Goal: Check status: Check status

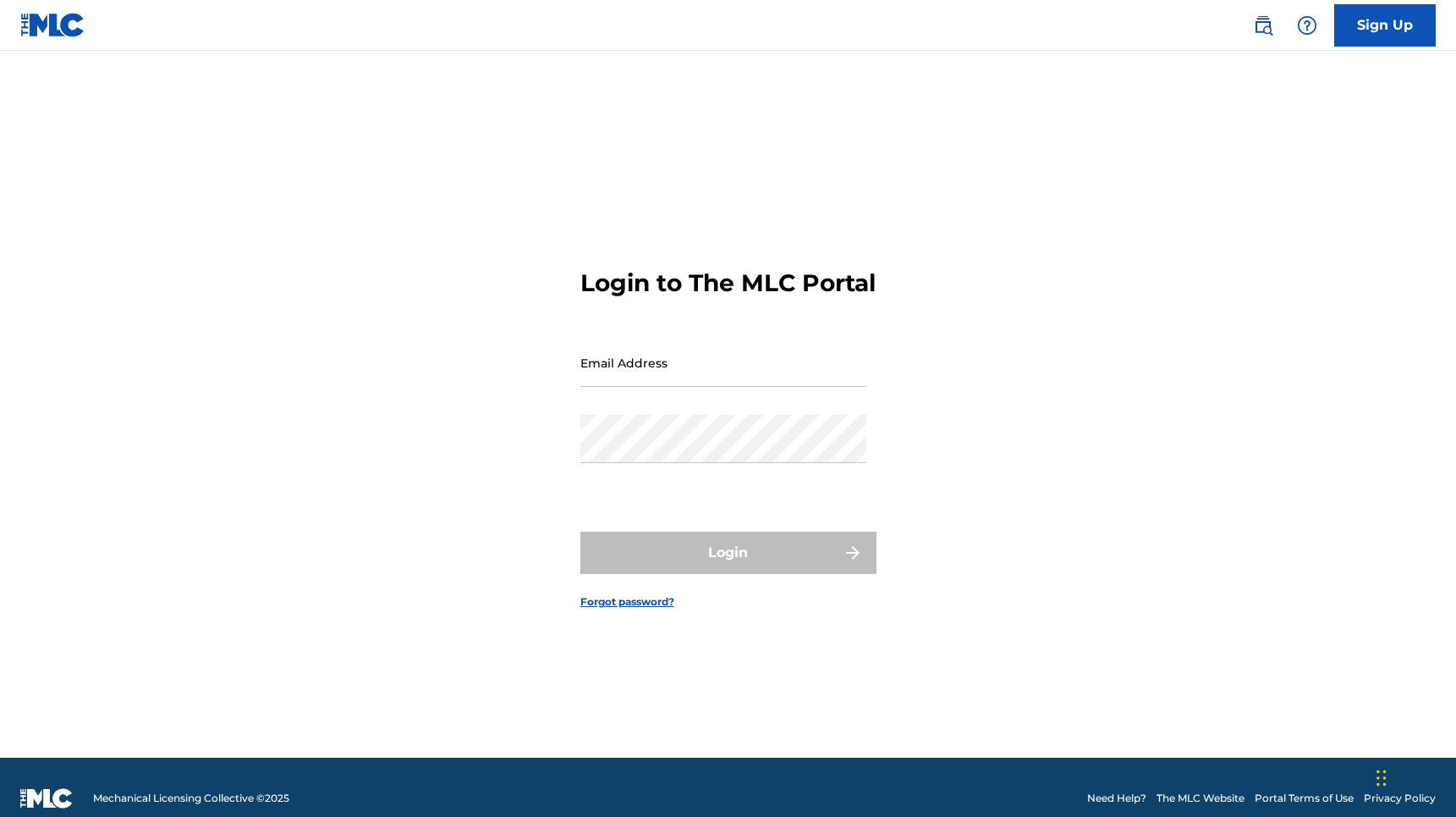
click at [736, 387] on input "Email Address" at bounding box center [724, 363] width 286 height 48
click at [746, 382] on input "Email Address" at bounding box center [724, 363] width 286 height 48
type input "[PERSON_NAME][EMAIL_ADDRESS][PERSON_NAME][DOMAIN_NAME]"
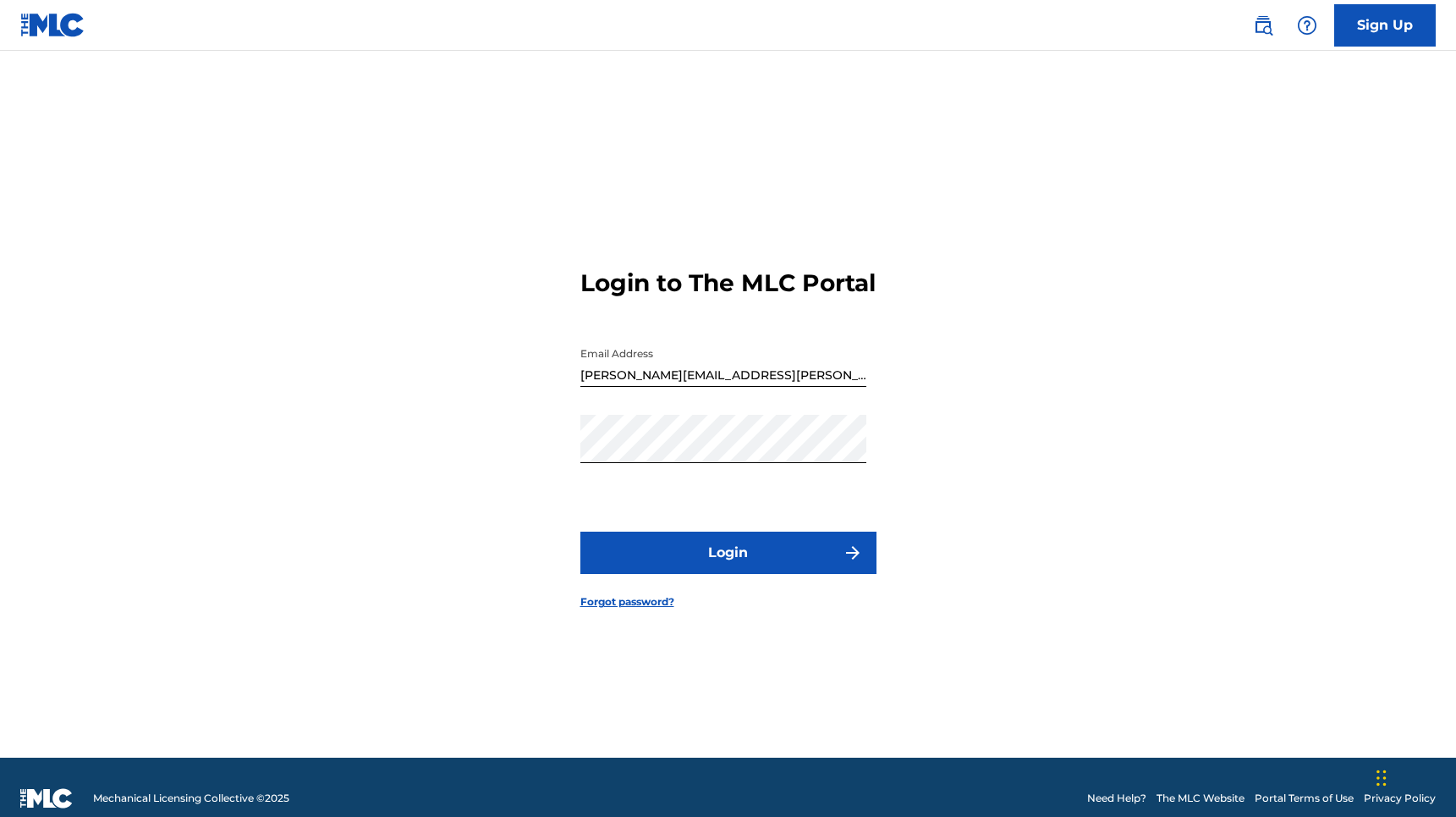
click at [780, 570] on button "Login" at bounding box center [729, 552] width 296 height 42
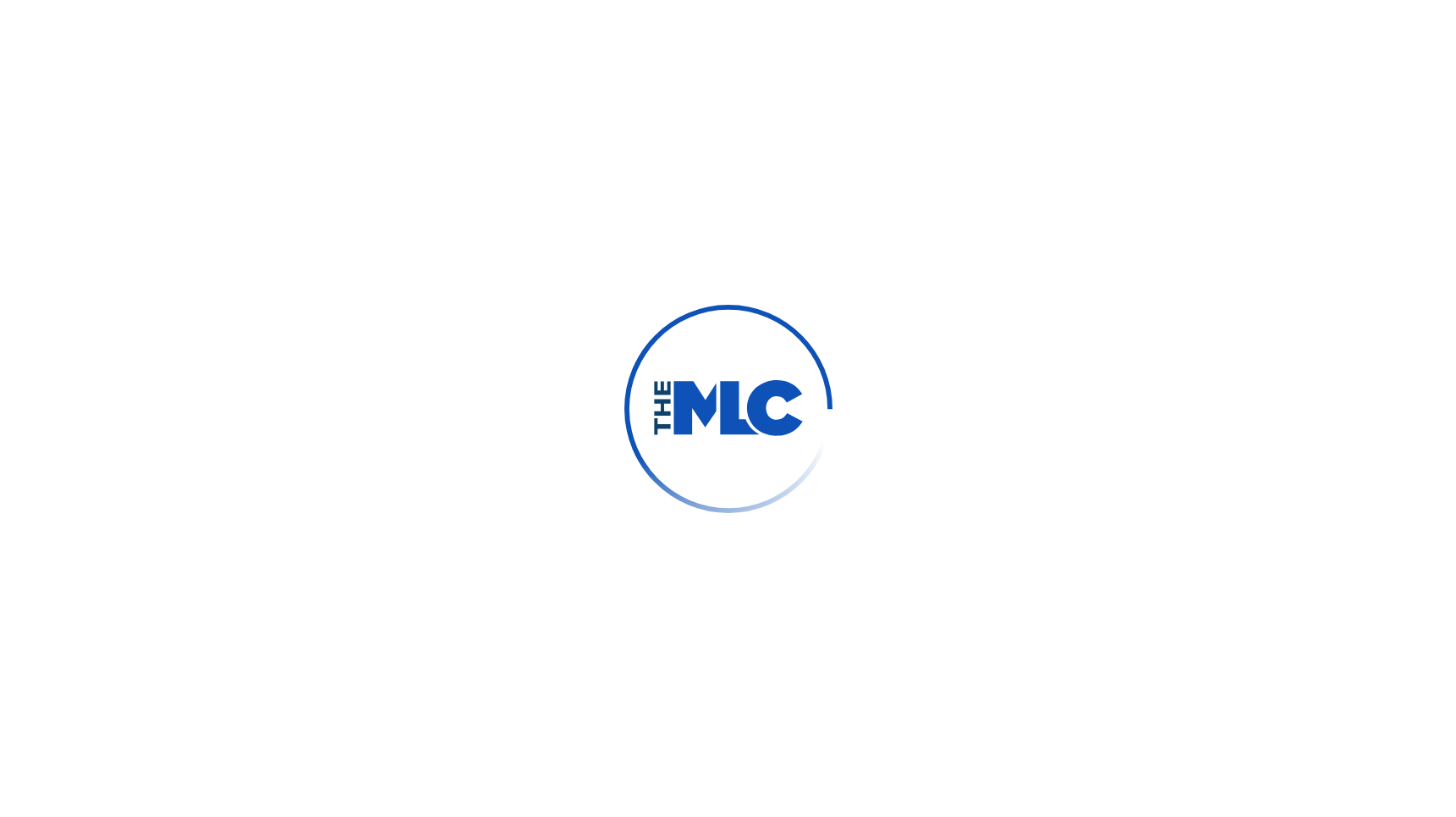
scroll to position [12, 0]
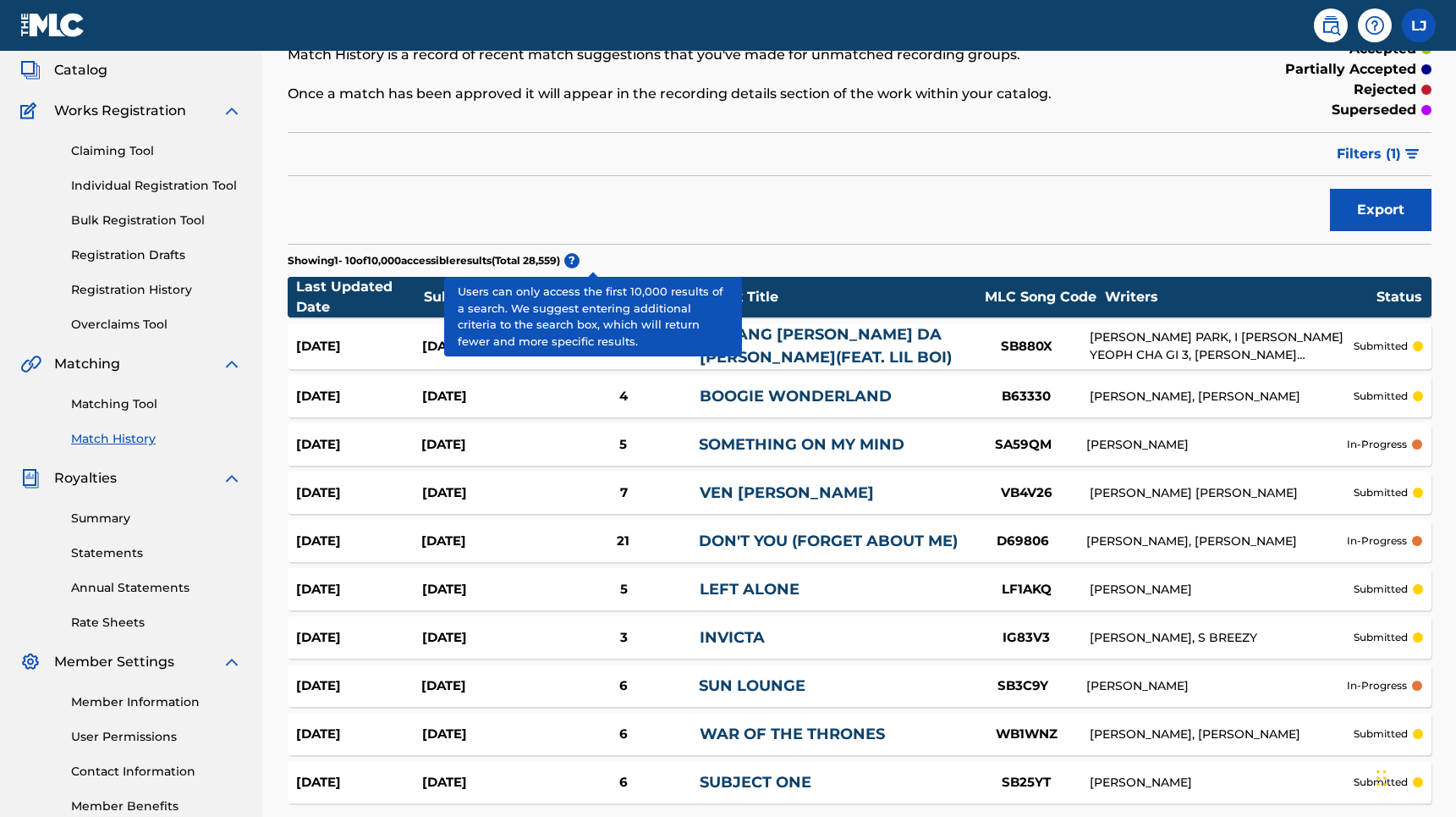
scroll to position [253, 0]
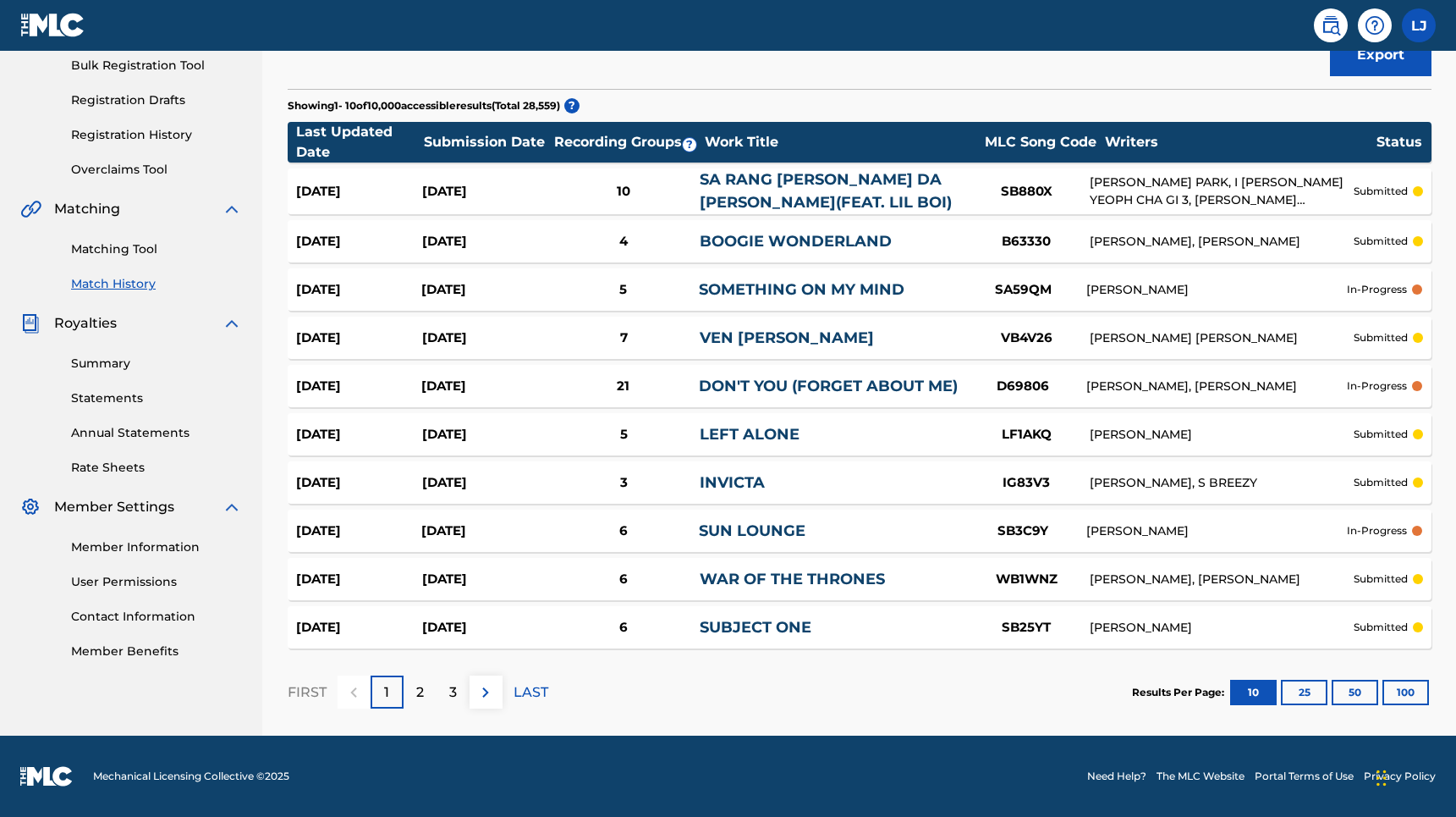
click at [1411, 690] on button "100" at bounding box center [1406, 692] width 47 height 25
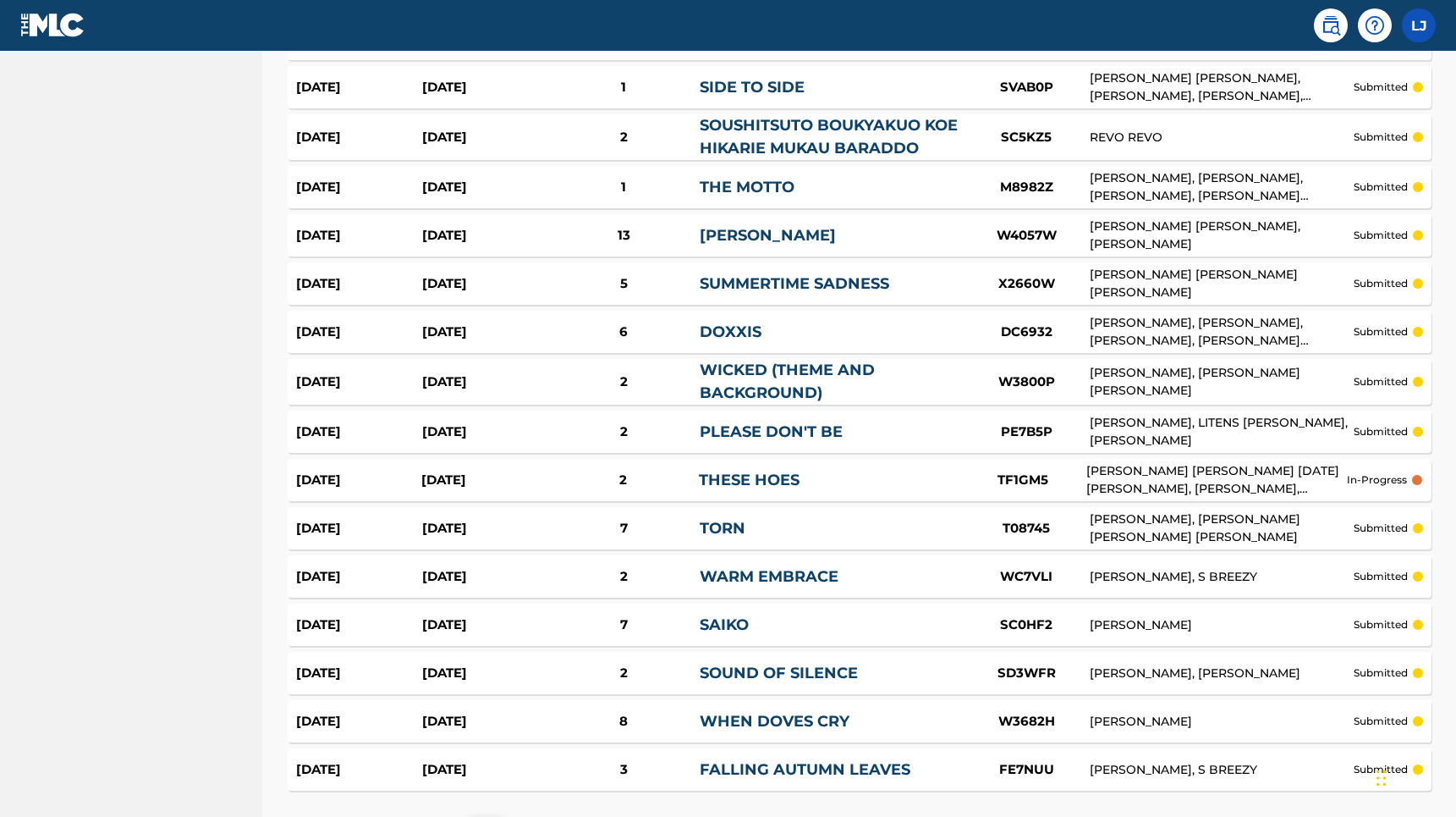
scroll to position [4632, 0]
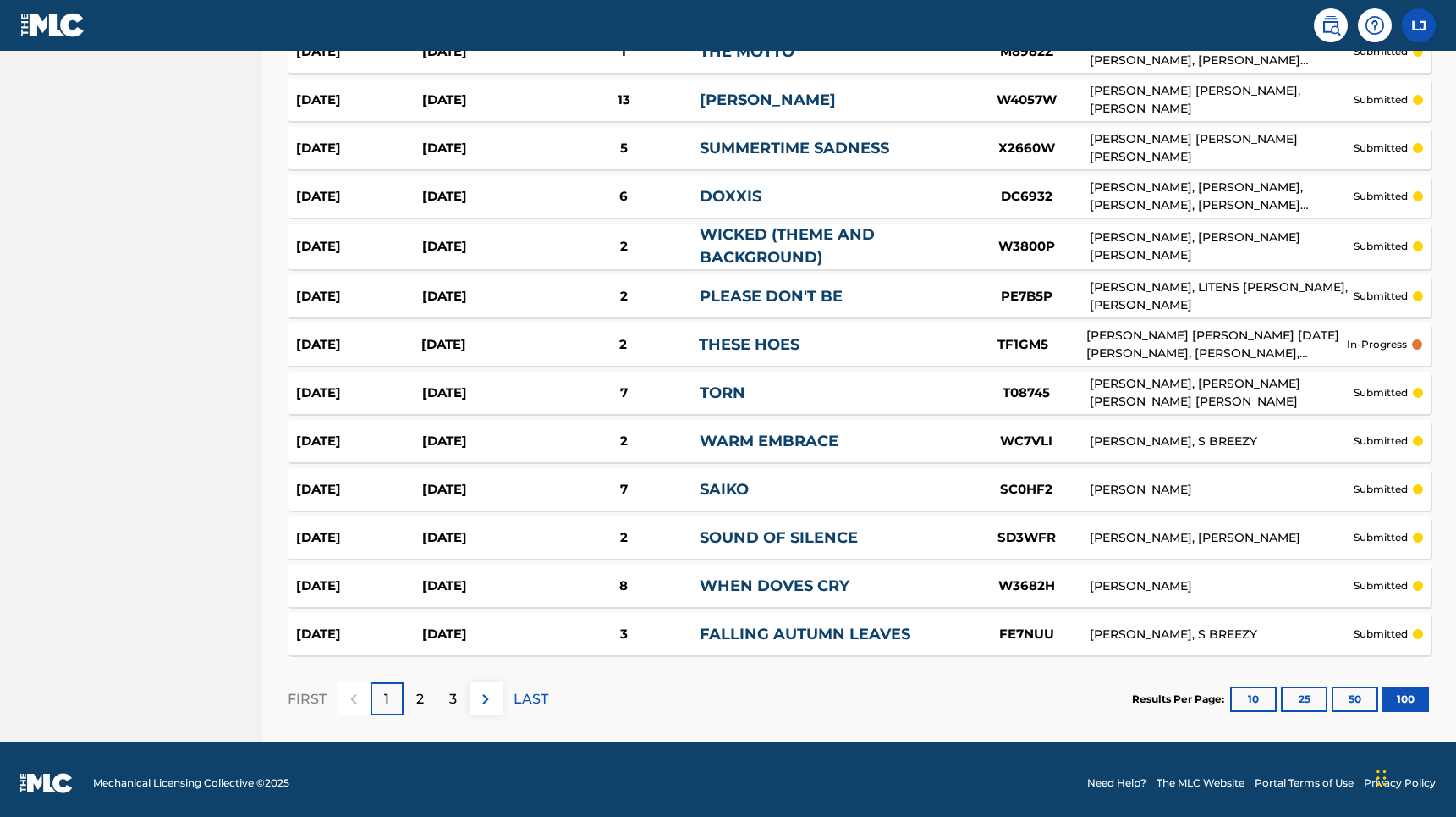
click at [538, 690] on p "LAST" at bounding box center [531, 698] width 35 height 21
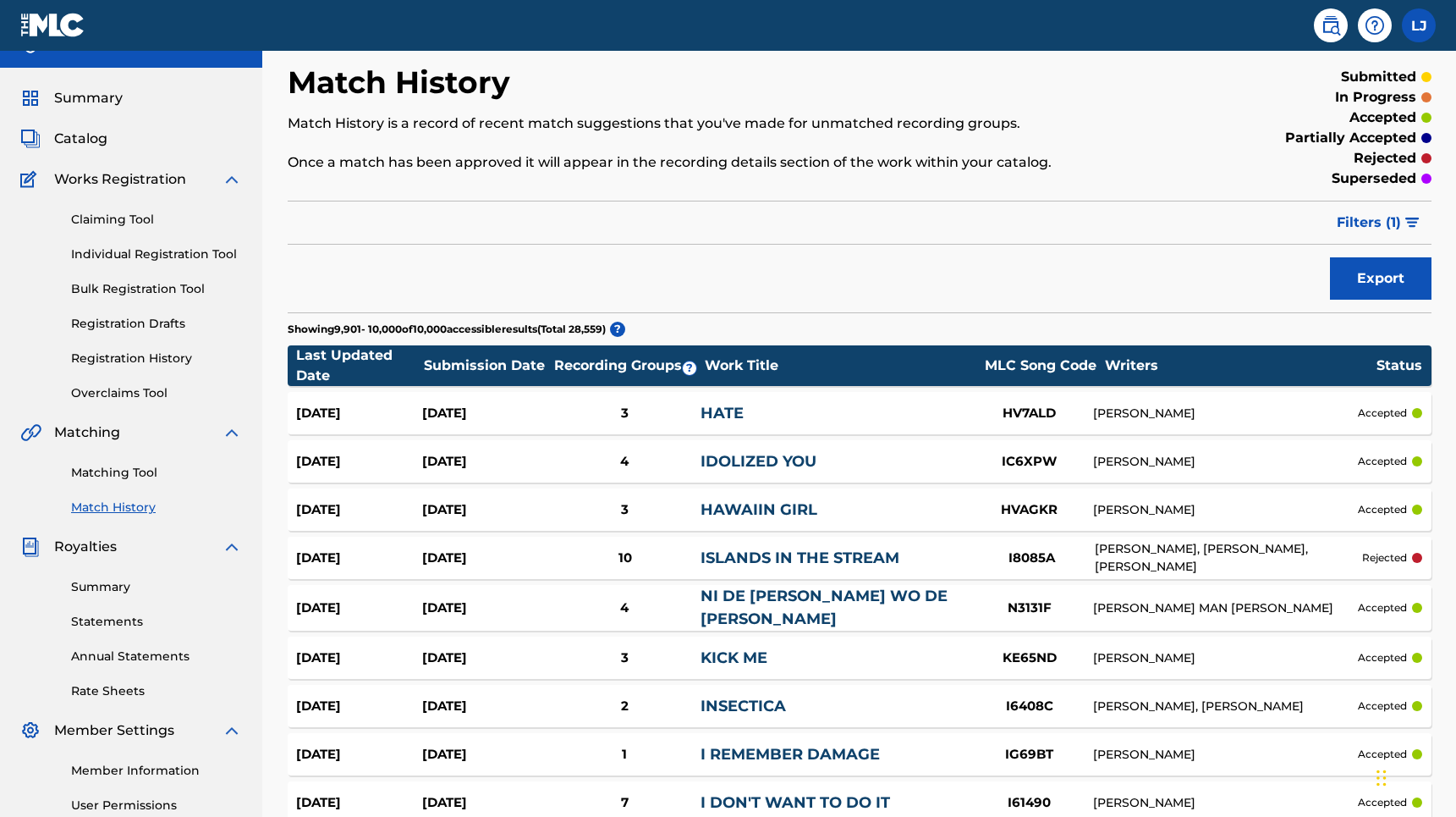
scroll to position [0, 0]
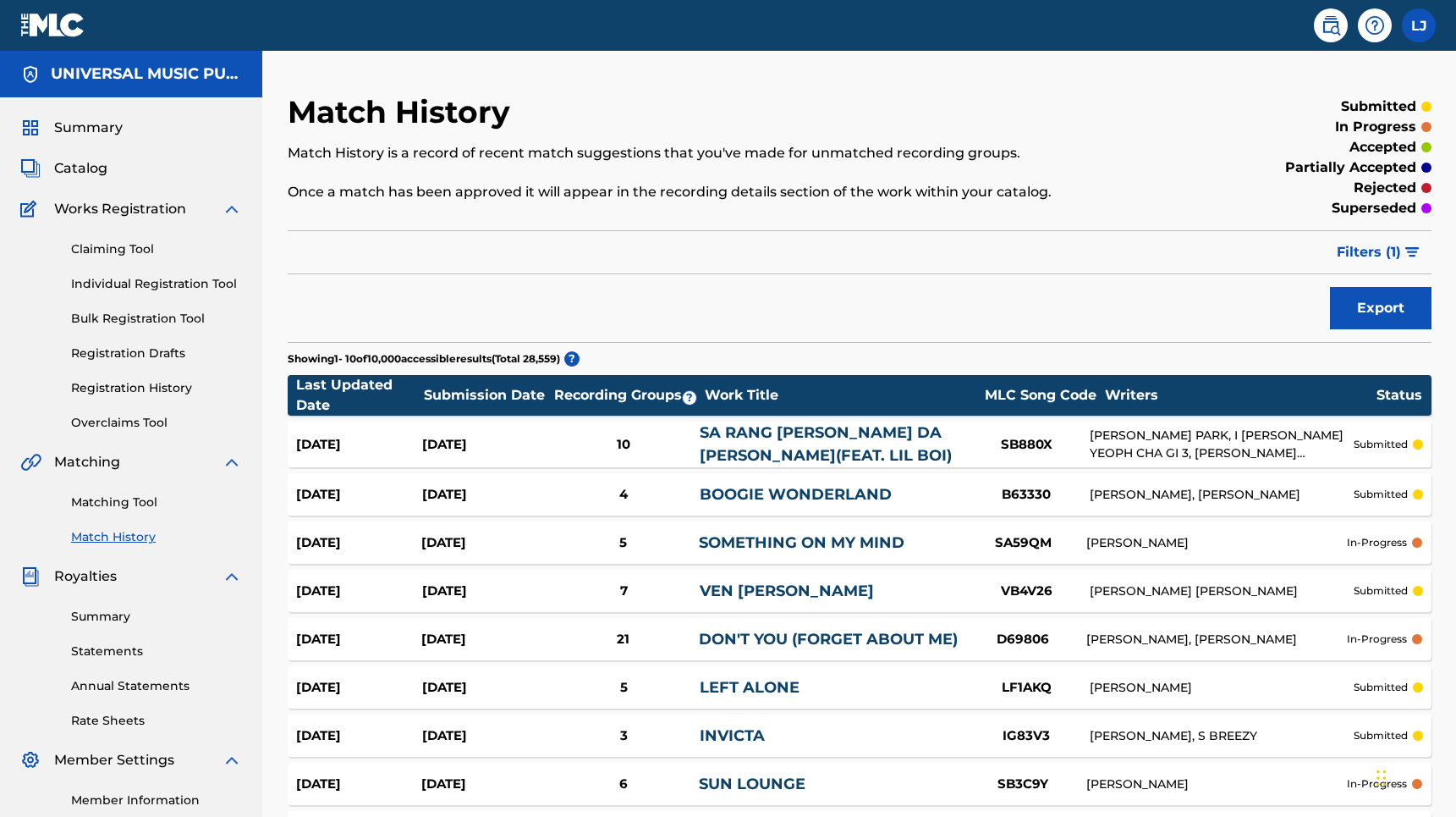
click at [1400, 257] on span "Filters ( 1 )" at bounding box center [1369, 252] width 65 height 21
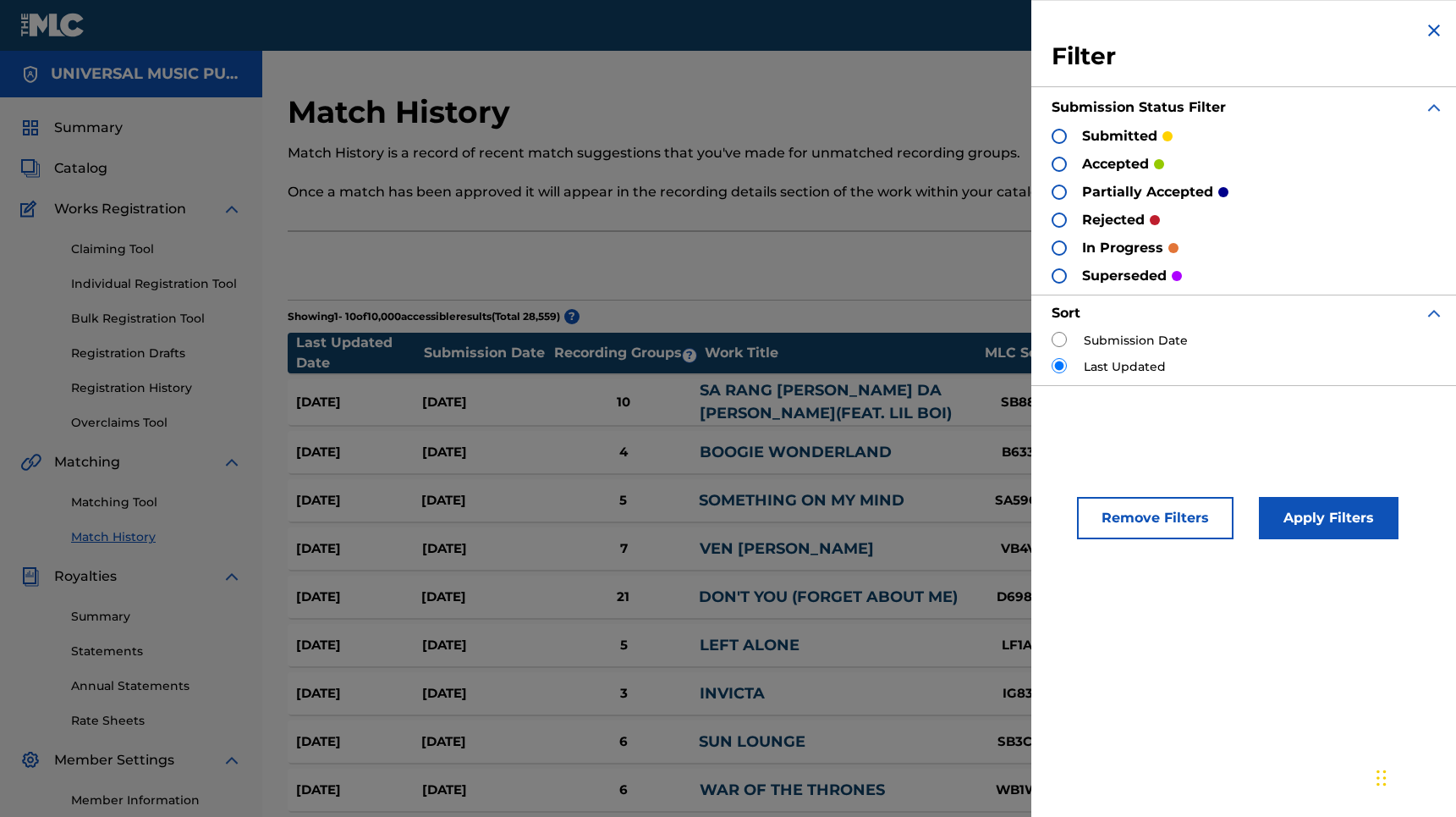
click at [1062, 192] on div at bounding box center [1059, 192] width 15 height 15
click at [1333, 519] on button "Apply Filters" at bounding box center [1329, 517] width 140 height 42
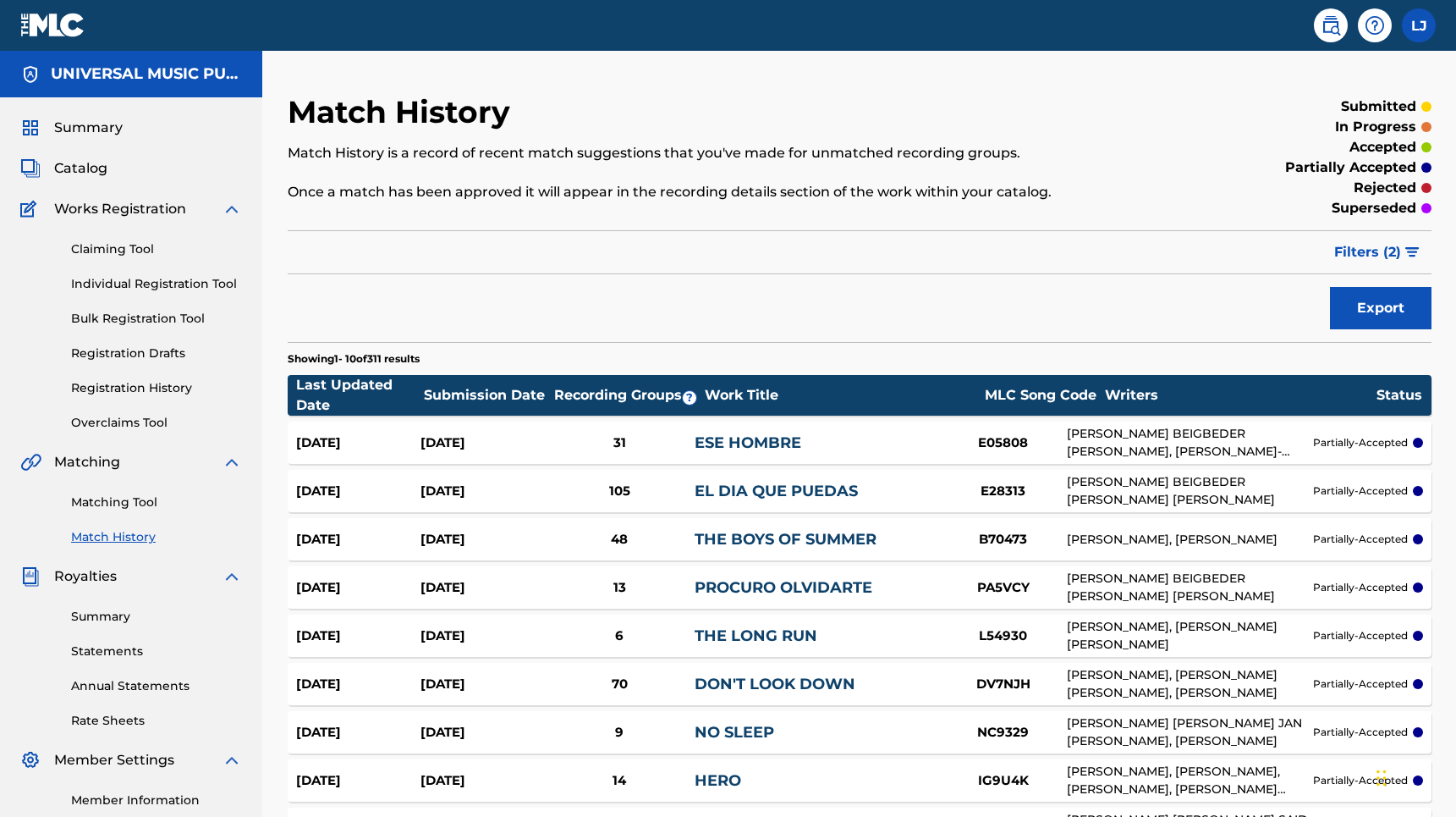
click at [1395, 253] on span "Filters ( 2 )" at bounding box center [1368, 252] width 66 height 21
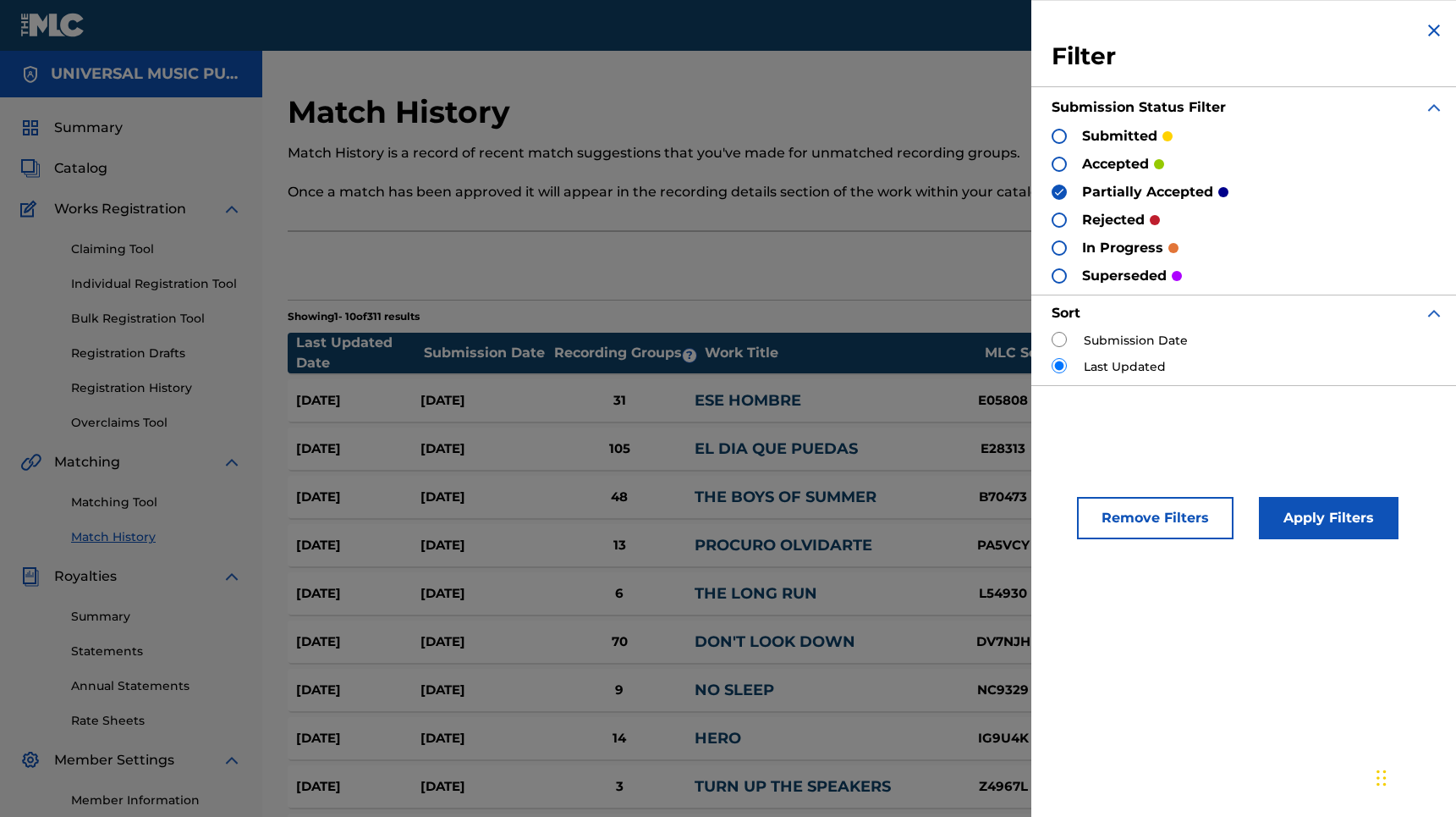
click at [894, 303] on section "Showing 1 - 10 of 311 results" at bounding box center [860, 312] width 1145 height 24
click at [1434, 23] on img at bounding box center [1434, 31] width 21 height 21
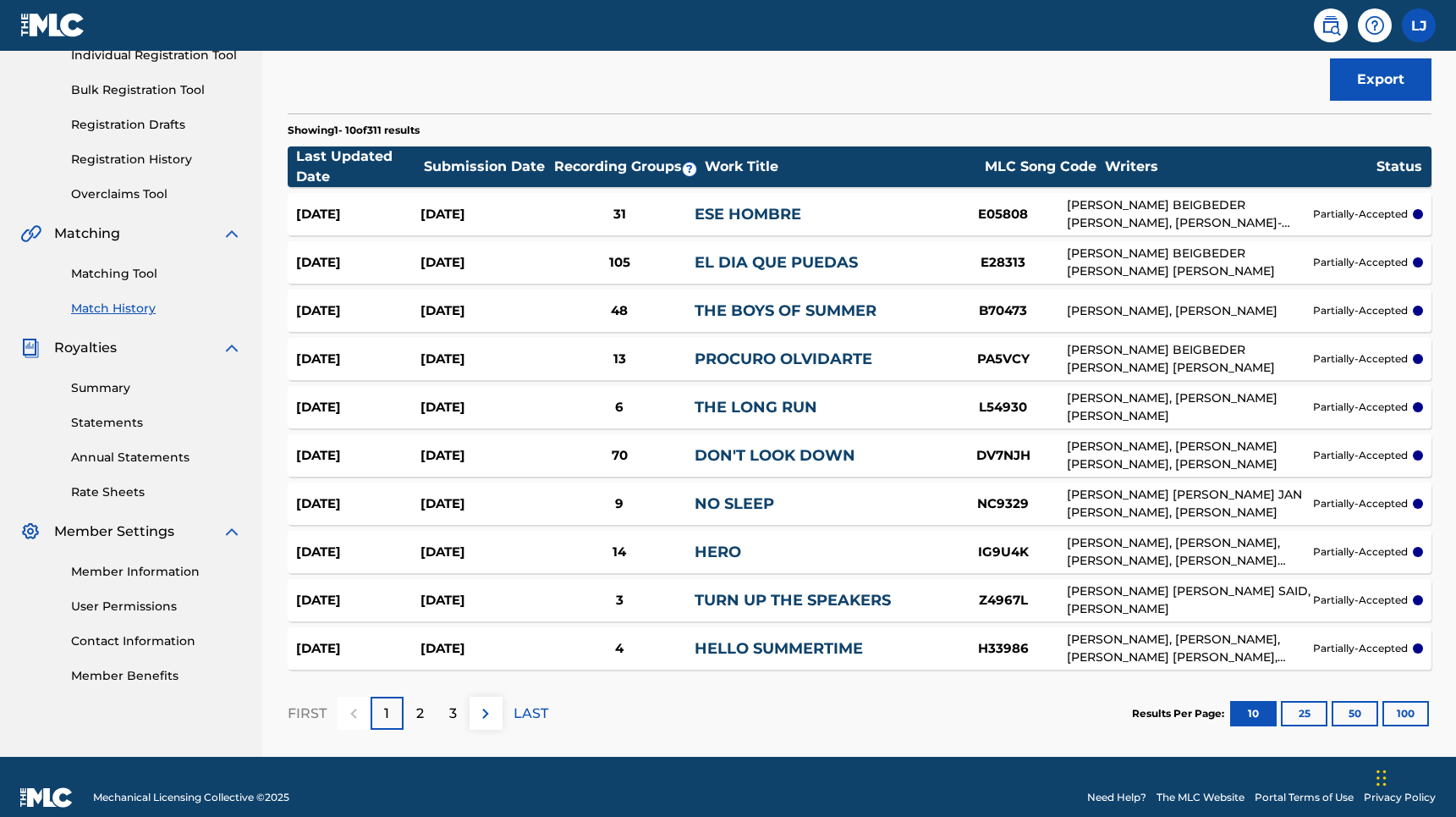
scroll to position [250, 0]
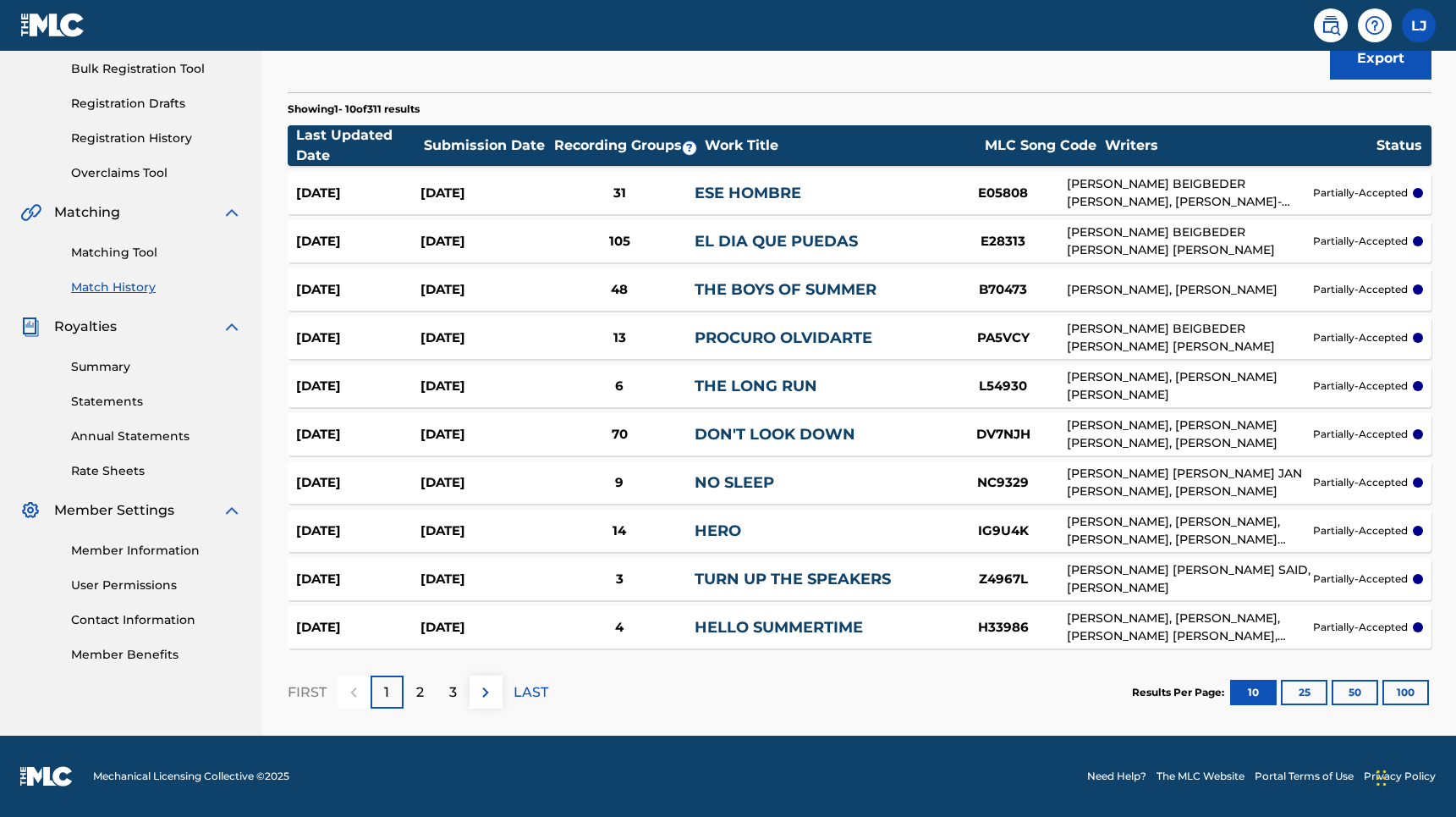
click at [1396, 690] on button "100" at bounding box center [1406, 692] width 47 height 25
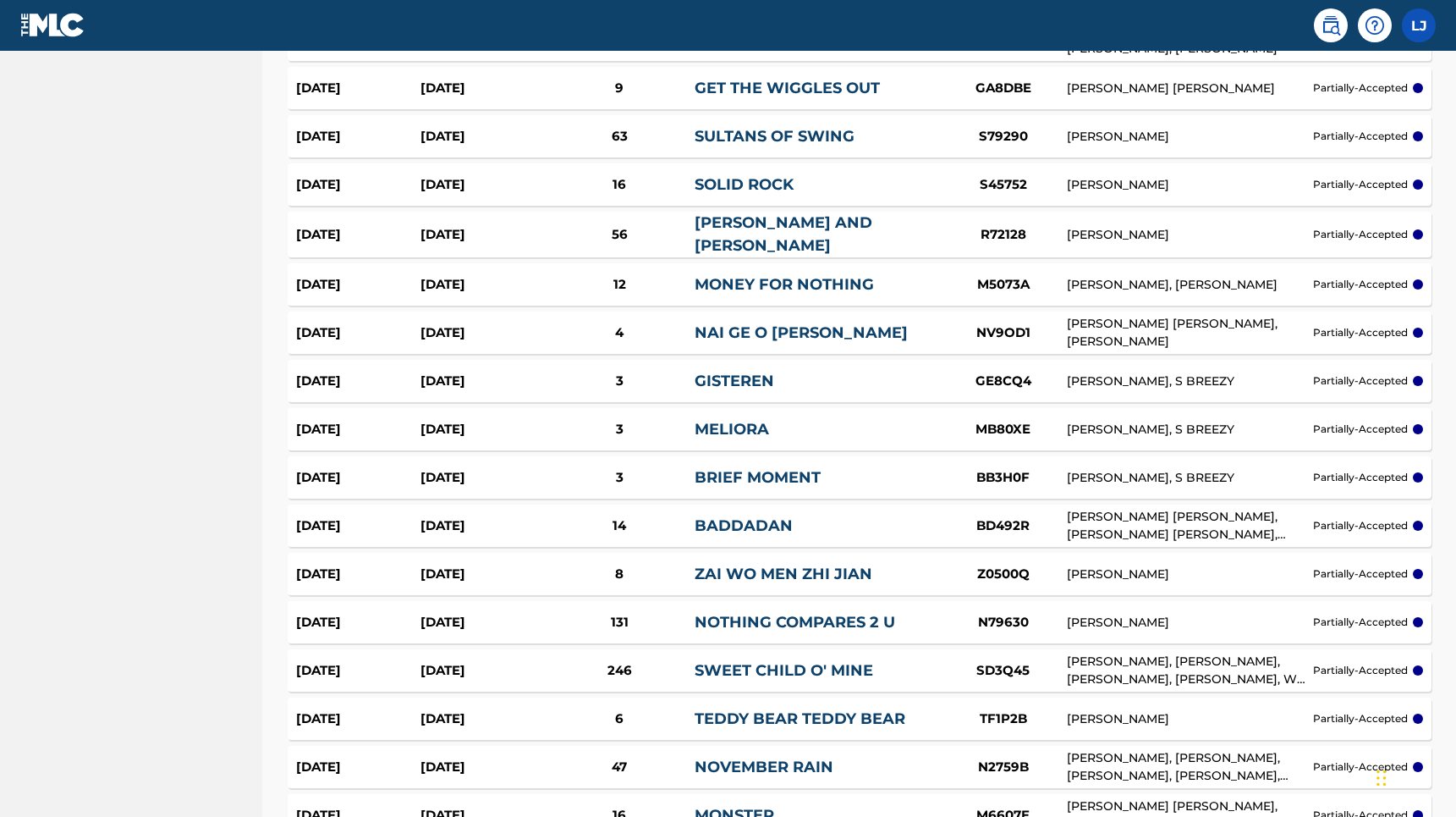
scroll to position [4602, 0]
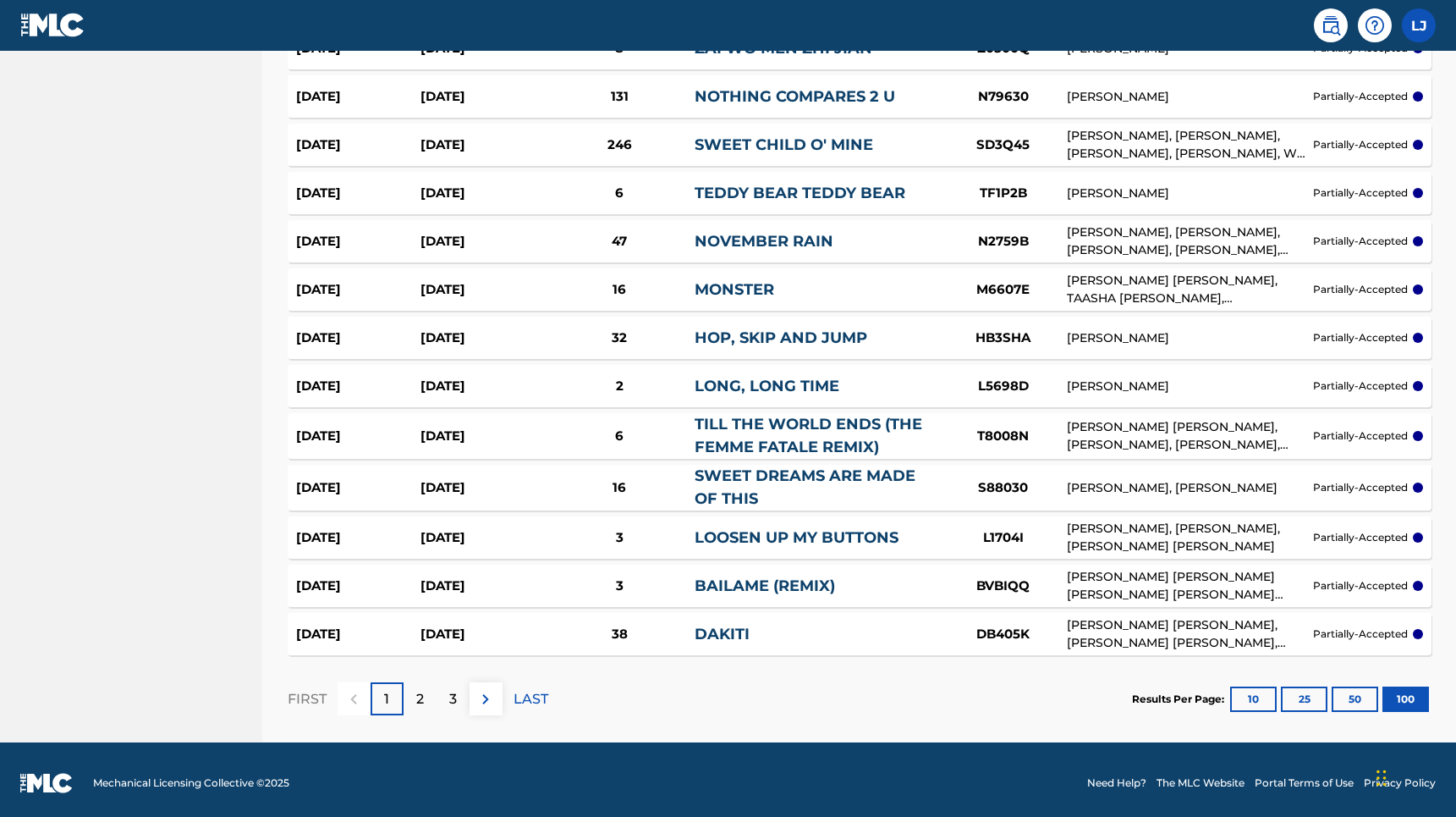
click at [522, 694] on p "LAST" at bounding box center [531, 698] width 35 height 21
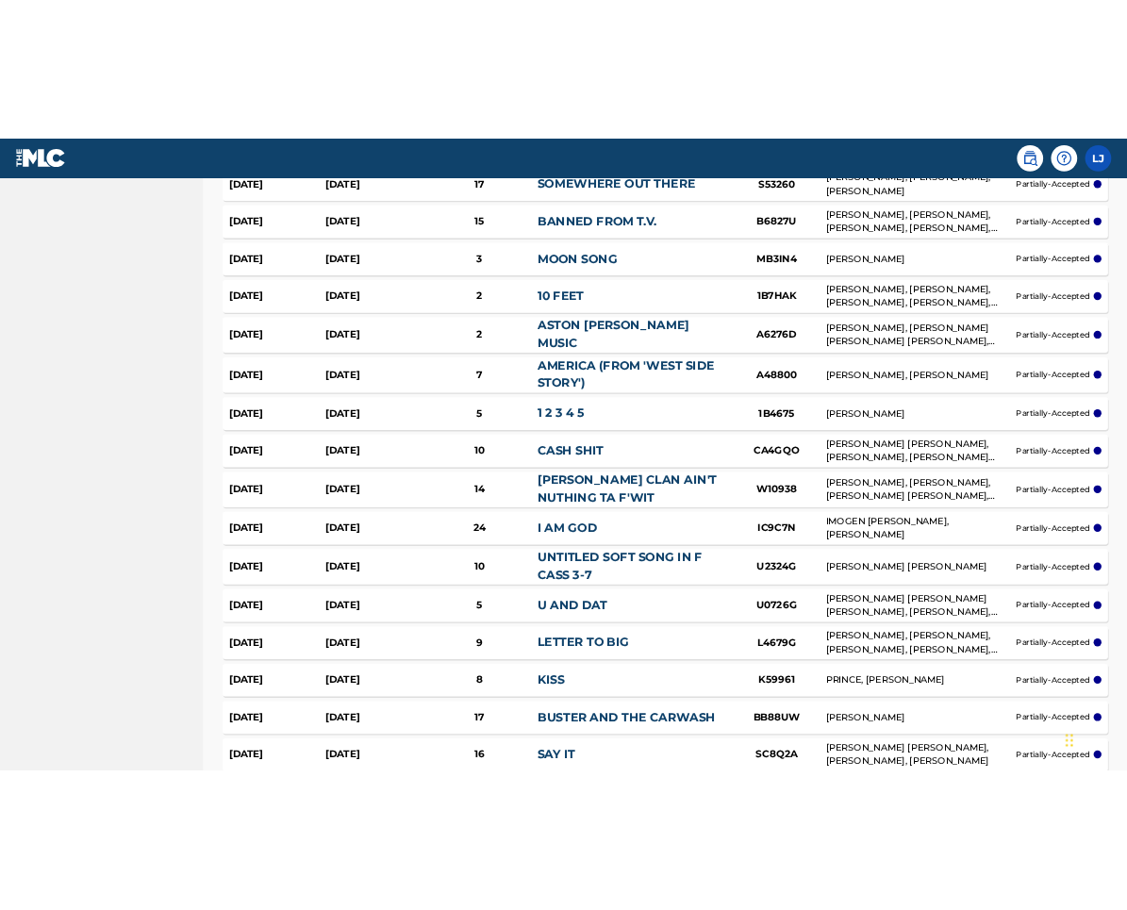
scroll to position [0, 0]
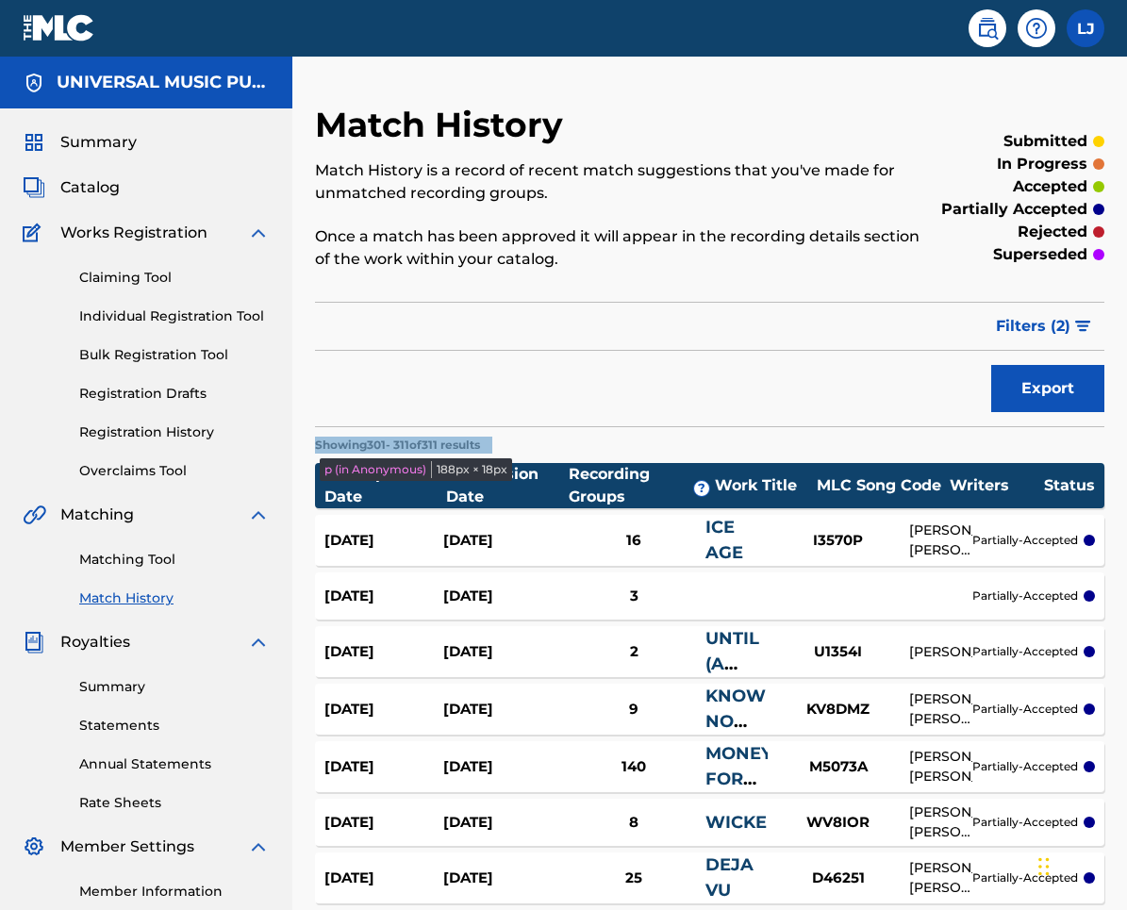
click at [407, 441] on p "Showing 301 - 311 of 311 results" at bounding box center [397, 444] width 165 height 17
